Goal: Transaction & Acquisition: Subscribe to service/newsletter

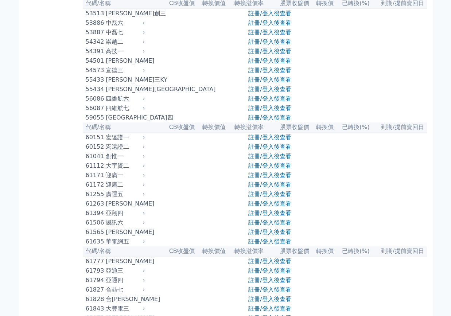
scroll to position [2409, 0]
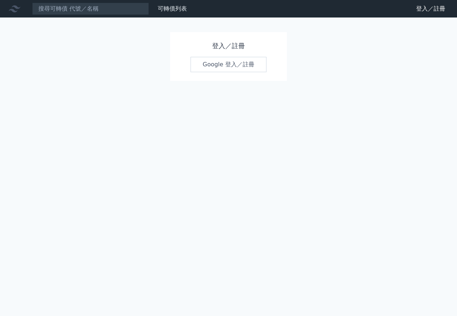
click at [234, 64] on link "Google 登入／註冊" at bounding box center [229, 64] width 76 height 15
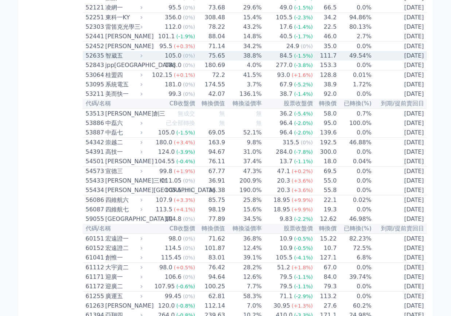
scroll to position [2445, 0]
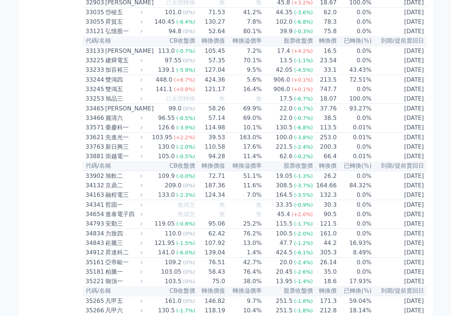
scroll to position [1277, 0]
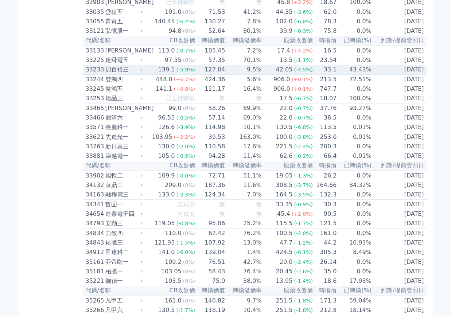
click at [283, 74] on div "42.05" at bounding box center [285, 69] width 20 height 9
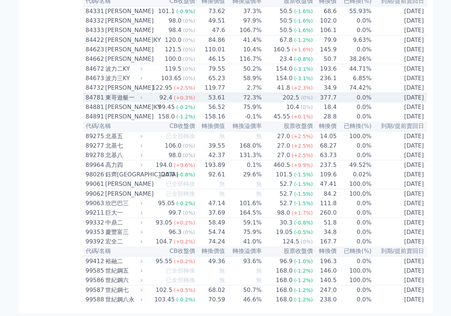
scroll to position [4738, 0]
